Goal: Check status

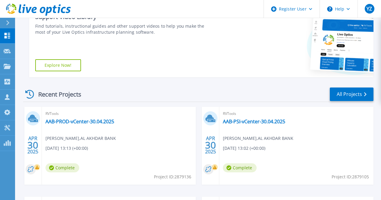
scroll to position [115, 0]
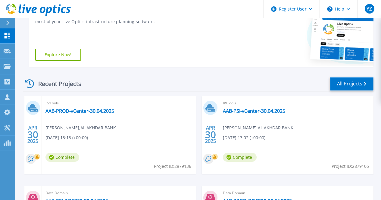
click at [350, 88] on link "All Projects" at bounding box center [352, 84] width 44 height 14
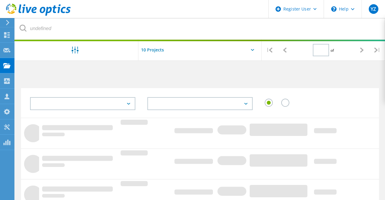
type input "1"
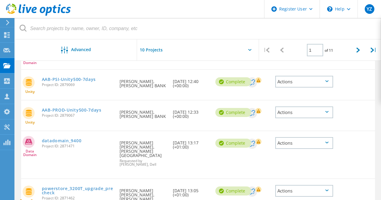
scroll to position [185, 0]
click at [94, 187] on link "powerstore_3200T_upgrade_precheck" at bounding box center [78, 191] width 72 height 8
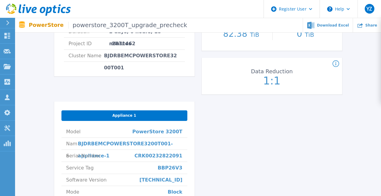
scroll to position [167, 0]
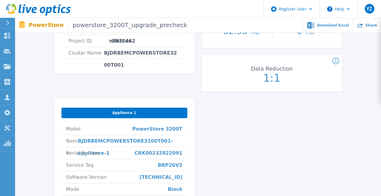
click at [126, 113] on span "Appliance 1" at bounding box center [124, 112] width 24 height 5
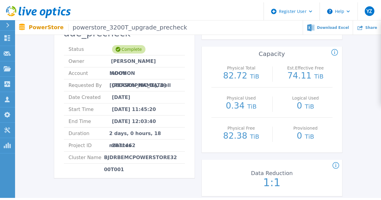
scroll to position [0, 0]
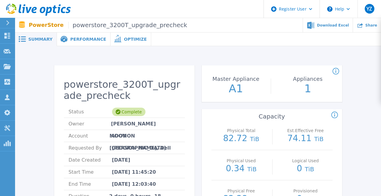
click at [74, 37] on span "Performance" at bounding box center [88, 39] width 36 height 4
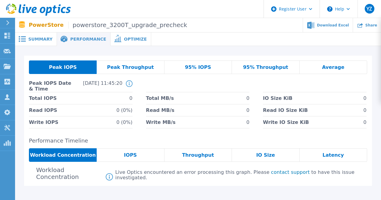
click at [45, 39] on span "Summary" at bounding box center [40, 39] width 24 height 4
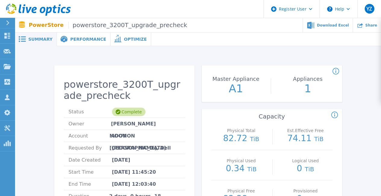
click at [124, 38] on span "Optimize" at bounding box center [135, 39] width 23 height 4
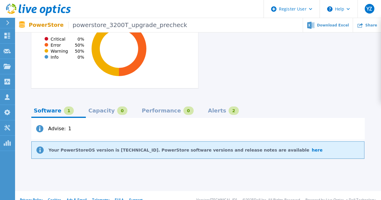
scroll to position [289, 0]
click at [91, 108] on div "Capacity" at bounding box center [101, 110] width 26 height 5
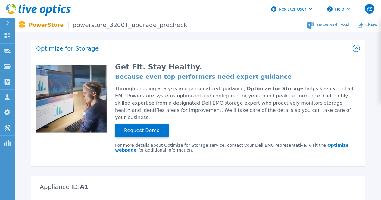
scroll to position [0, 0]
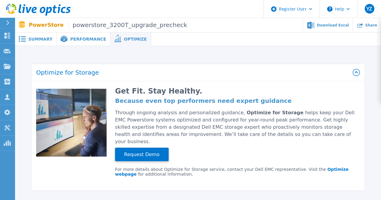
click at [73, 36] on div "Performance" at bounding box center [84, 40] width 54 height 14
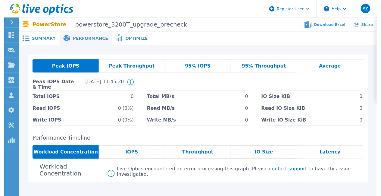
scroll to position [0, 0]
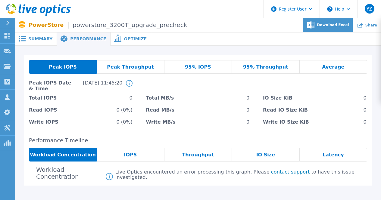
click at [314, 26] on icon at bounding box center [313, 26] width 1 height 1
click at [28, 37] on span "Summary" at bounding box center [40, 39] width 24 height 4
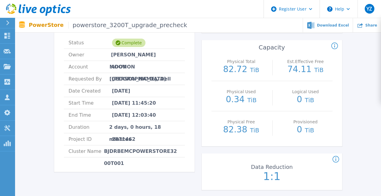
scroll to position [69, 0]
